Goal: Transaction & Acquisition: Purchase product/service

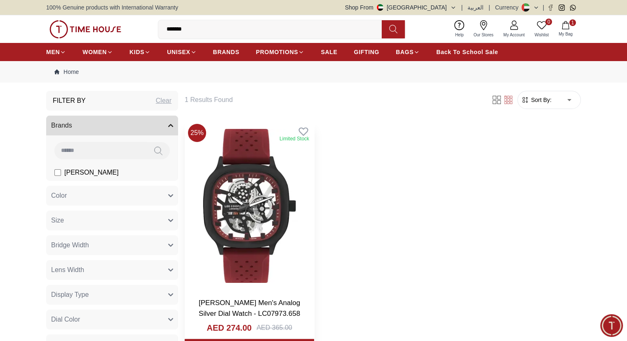
click at [238, 181] on img at bounding box center [249, 205] width 129 height 170
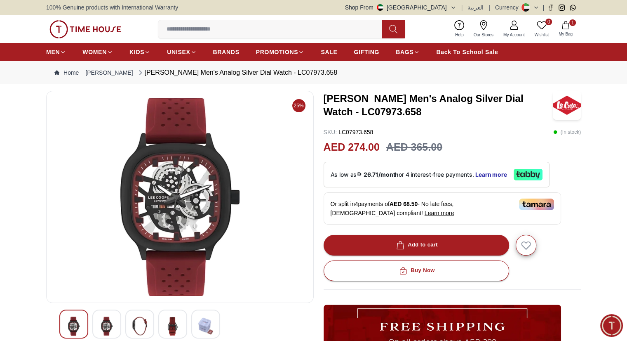
click at [282, 31] on input at bounding box center [273, 29] width 230 height 16
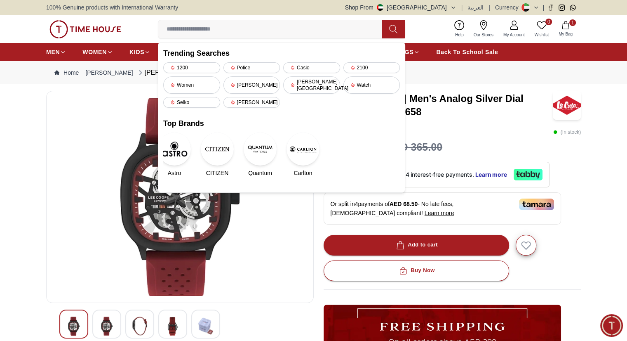
paste input "**********"
type input "**********"
click at [388, 26] on button at bounding box center [393, 29] width 23 height 18
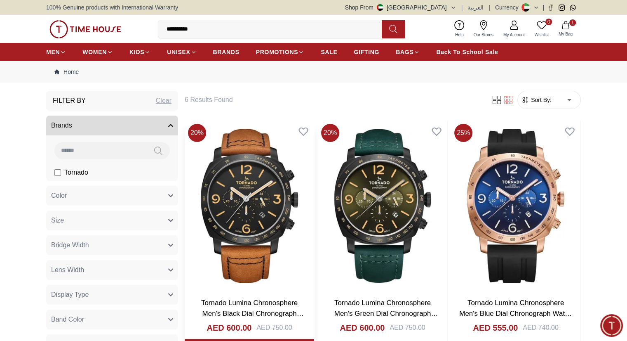
click at [235, 170] on img at bounding box center [249, 205] width 129 height 170
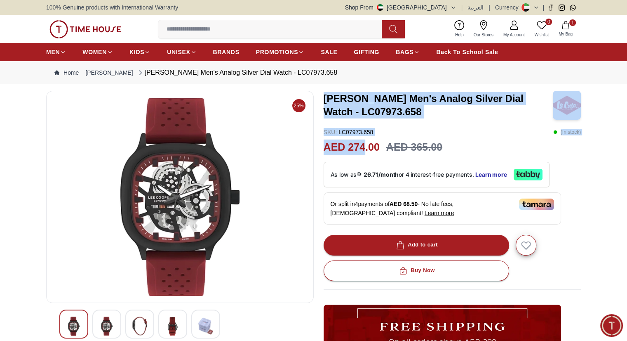
drag, startPoint x: 324, startPoint y: 98, endPoint x: 364, endPoint y: 148, distance: 63.4
click at [364, 148] on div "[PERSON_NAME] Men's Analog Silver Dial Watch - LC07973.658 SKU : LC07973.658 ( …" at bounding box center [453, 280] width 258 height 379
copy div "[PERSON_NAME] Men's Analog Silver Dial Watch - LC07973.658 SKU : LC07973.658 ( …"
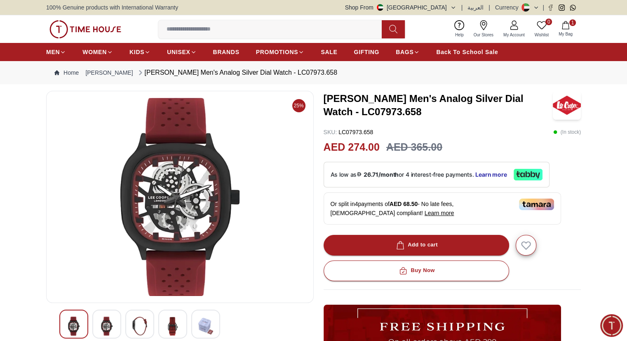
click at [353, 75] on nav "Home [PERSON_NAME] [PERSON_NAME] Men's Analog Silver Dial Watch - LC07973.658" at bounding box center [313, 72] width 535 height 23
click at [451, 7] on button "Shop From [GEOGRAPHIC_DATA]" at bounding box center [400, 7] width 111 height 8
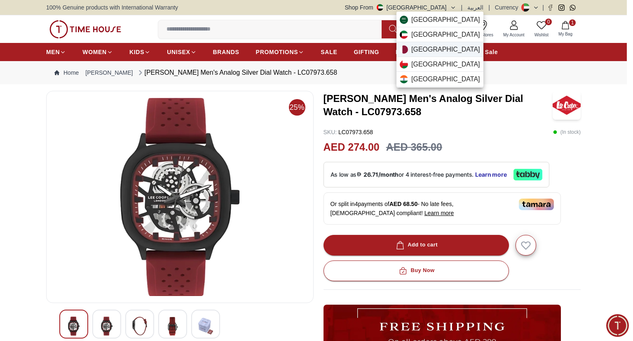
click at [425, 51] on span "[GEOGRAPHIC_DATA]" at bounding box center [445, 50] width 69 height 10
